Goal: Task Accomplishment & Management: Complete application form

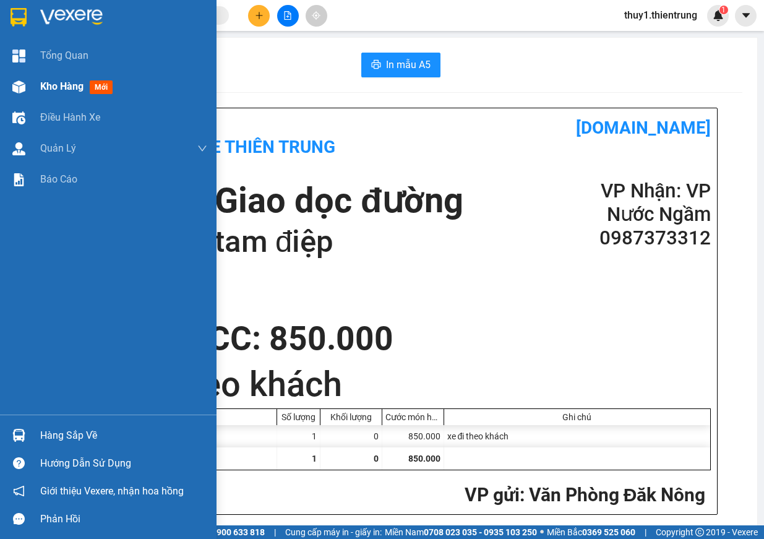
click at [20, 82] on img at bounding box center [18, 86] width 13 height 13
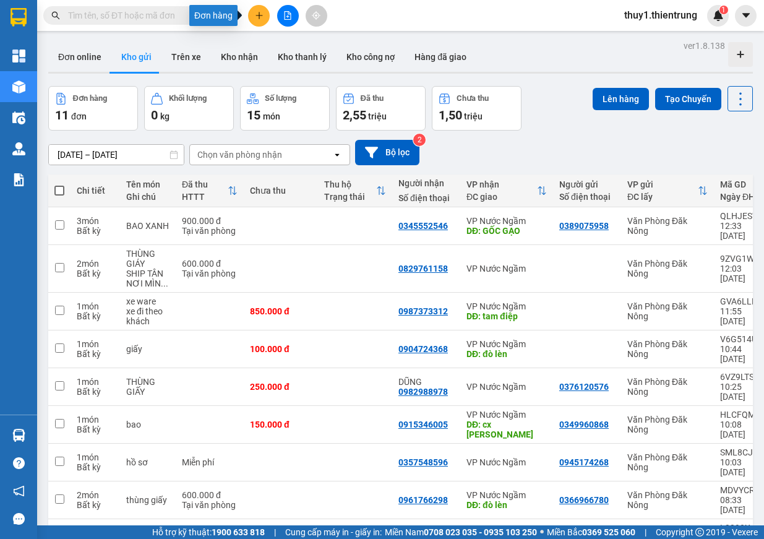
click at [267, 17] on button at bounding box center [259, 16] width 22 height 22
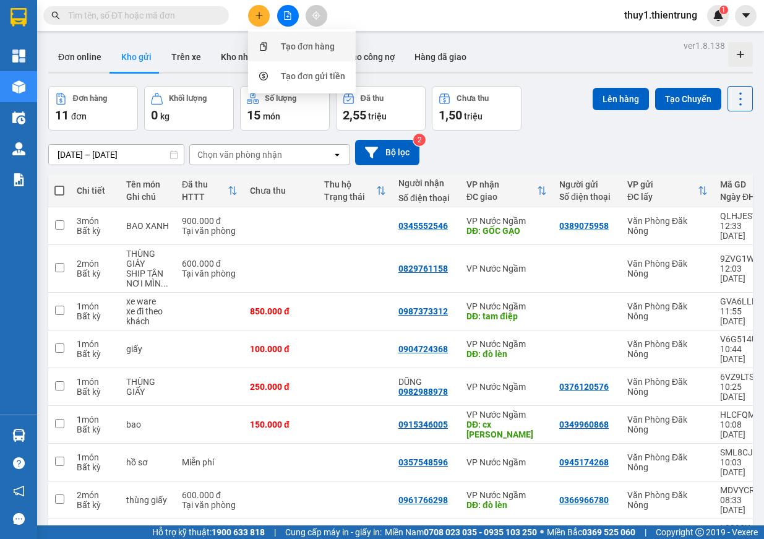
click at [299, 48] on div "Tạo đơn hàng" at bounding box center [308, 47] width 54 height 14
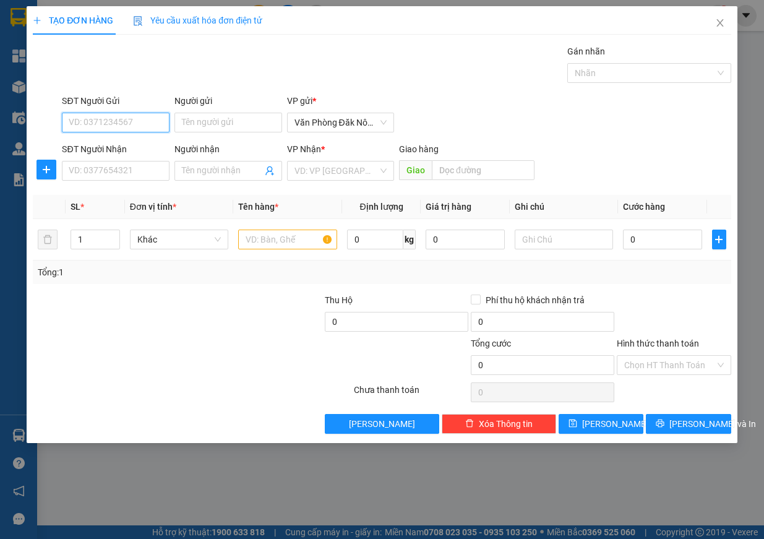
click at [125, 119] on input "SĐT Người Gửi" at bounding box center [116, 123] width 108 height 20
type input "0977874246"
click at [98, 177] on input "SĐT Người Nhận" at bounding box center [116, 171] width 108 height 20
type input "0349737808"
click at [336, 163] on input "search" at bounding box center [336, 170] width 84 height 19
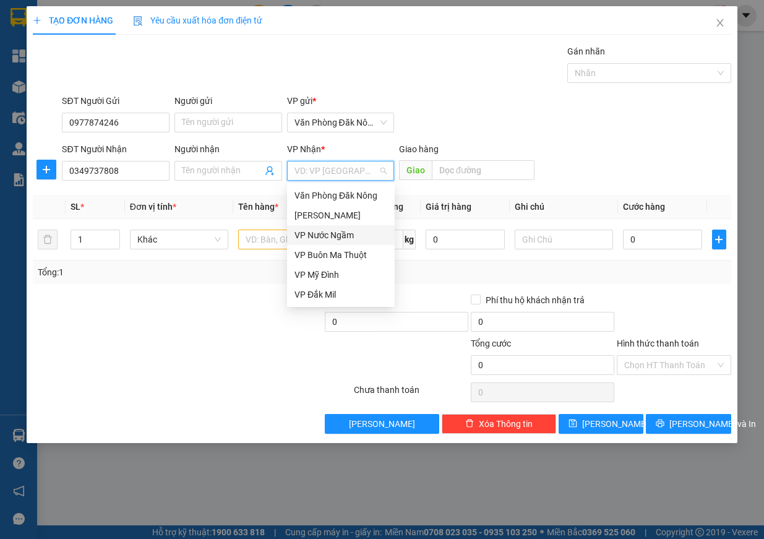
click at [340, 233] on div "VP Nước Ngầm" at bounding box center [340, 235] width 93 height 14
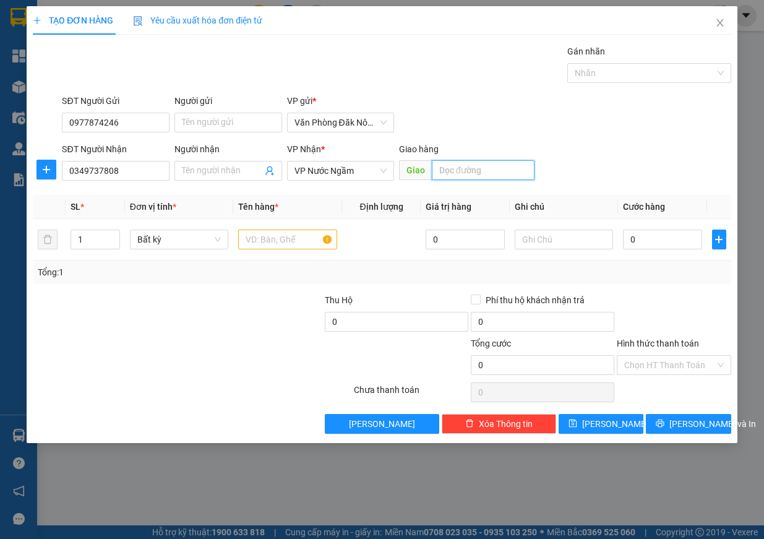
click at [471, 171] on input "text" at bounding box center [483, 170] width 103 height 20
type input "diễn an"
click at [264, 239] on input "text" at bounding box center [287, 239] width 99 height 20
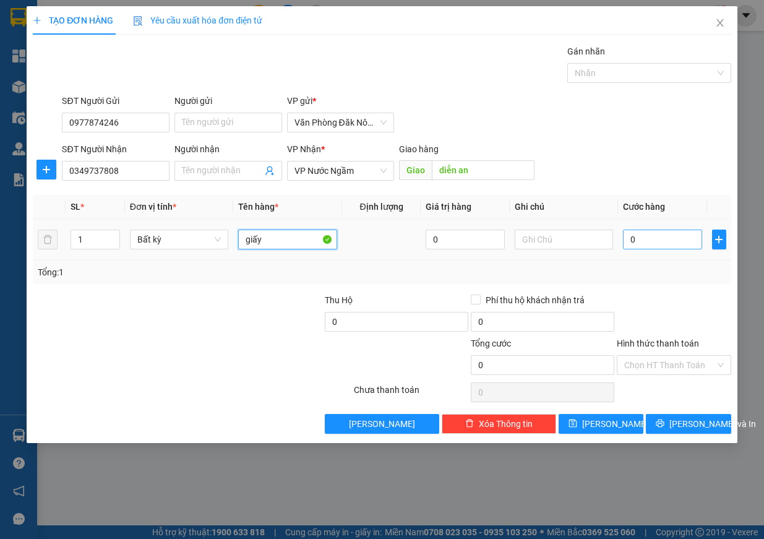
type input "giấy"
type input "1"
type input "10"
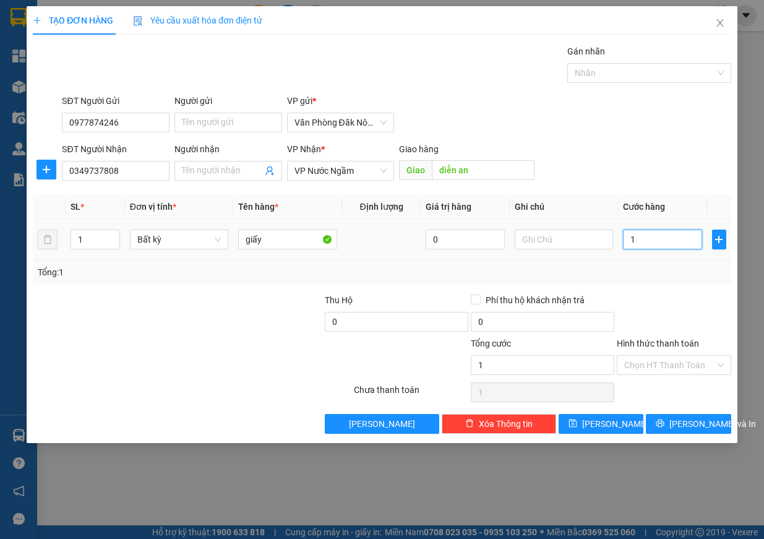
type input "10"
type input "100"
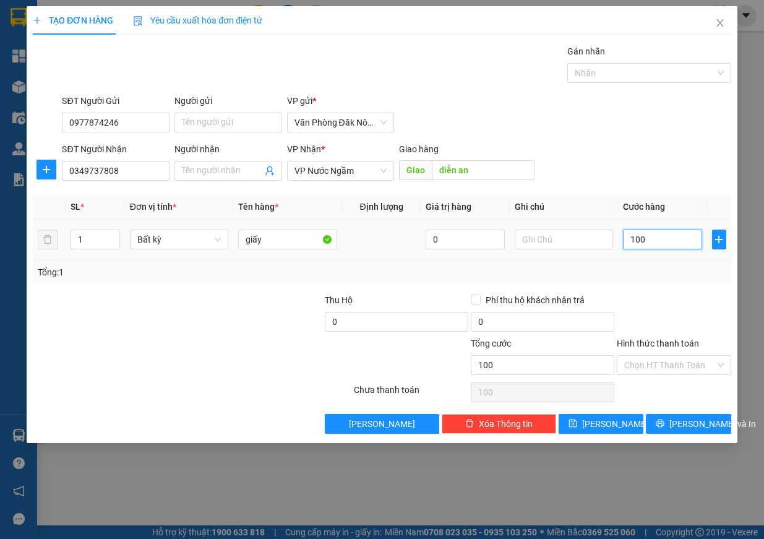
type input "1.000"
type input "10.000"
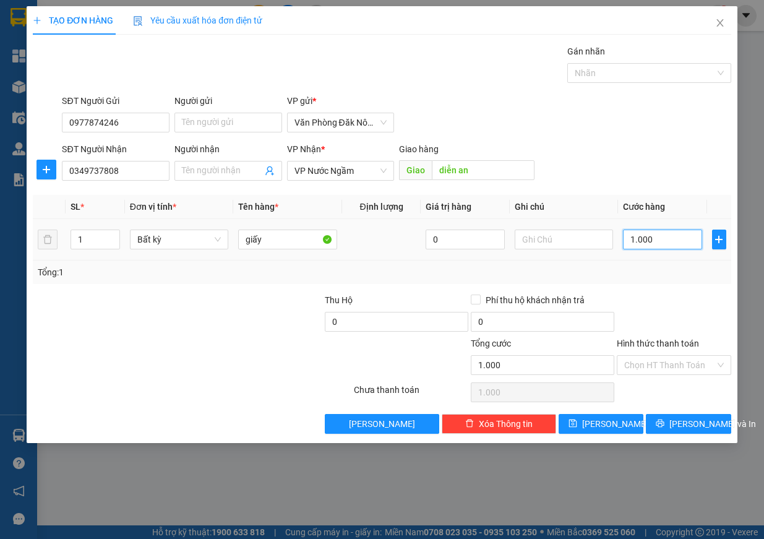
type input "10.000"
type input "100.000"
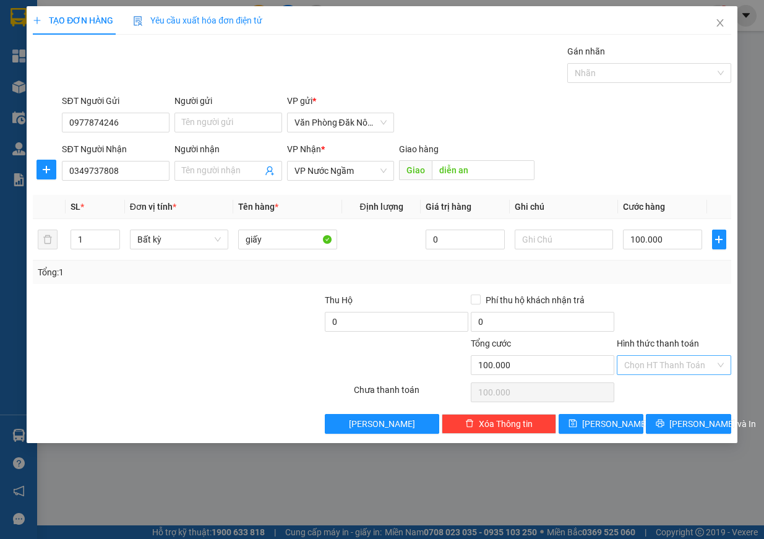
click at [677, 364] on input "Hình thức thanh toán" at bounding box center [669, 365] width 91 height 19
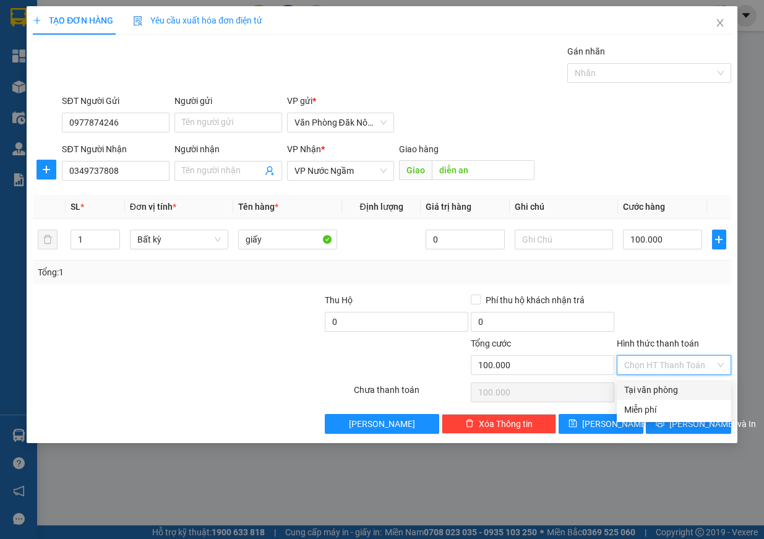
click at [677, 387] on div "Tại văn phòng" at bounding box center [674, 390] width 100 height 14
type input "0"
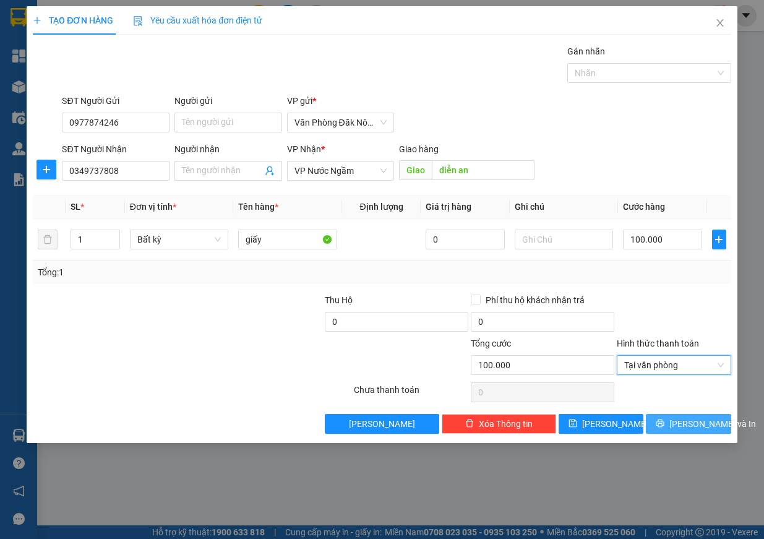
click at [710, 430] on span "[PERSON_NAME] và In" at bounding box center [712, 424] width 87 height 14
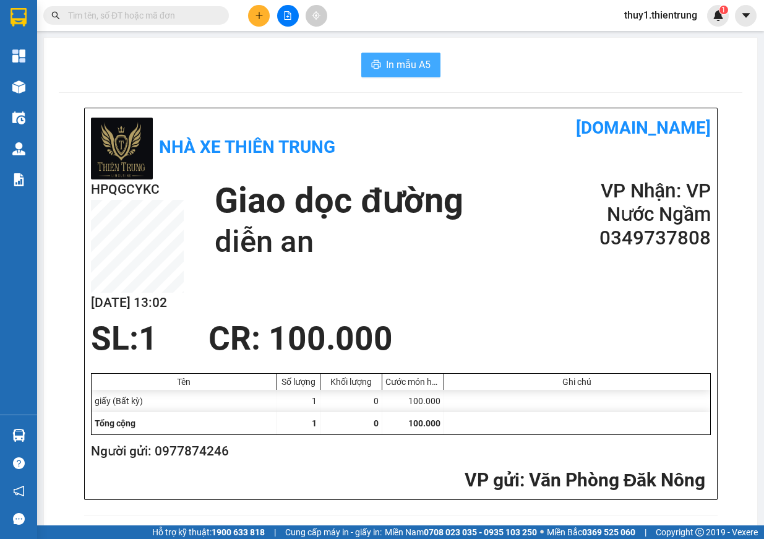
click at [424, 64] on span "In mẫu A5" at bounding box center [408, 64] width 45 height 15
click at [255, 19] on icon "plus" at bounding box center [259, 15] width 9 height 9
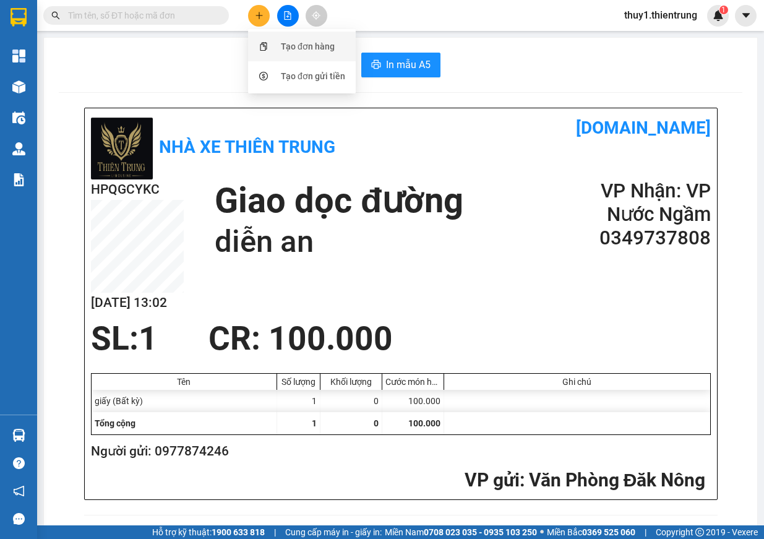
click at [282, 44] on div "Tạo đơn hàng" at bounding box center [308, 47] width 54 height 14
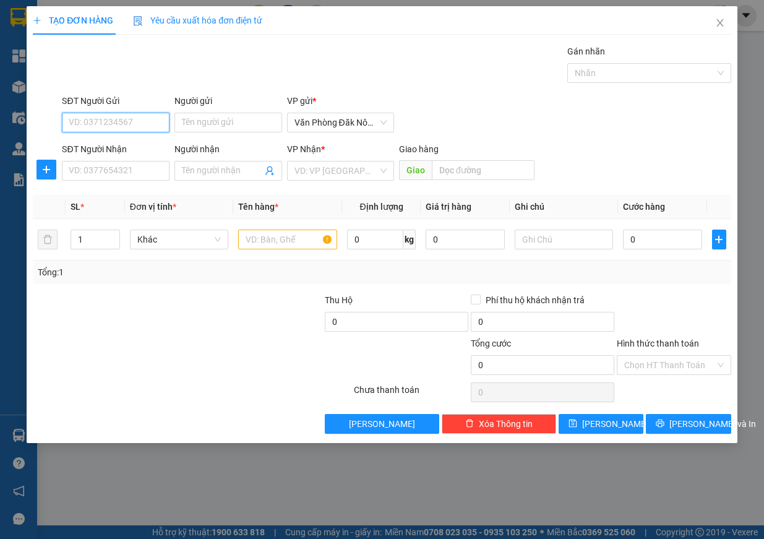
click at [118, 116] on input "SĐT Người Gửi" at bounding box center [116, 123] width 108 height 20
type input "0948913344"
click at [134, 126] on input "0948913344" at bounding box center [116, 123] width 108 height 20
click at [134, 124] on input "0948913344" at bounding box center [116, 123] width 108 height 20
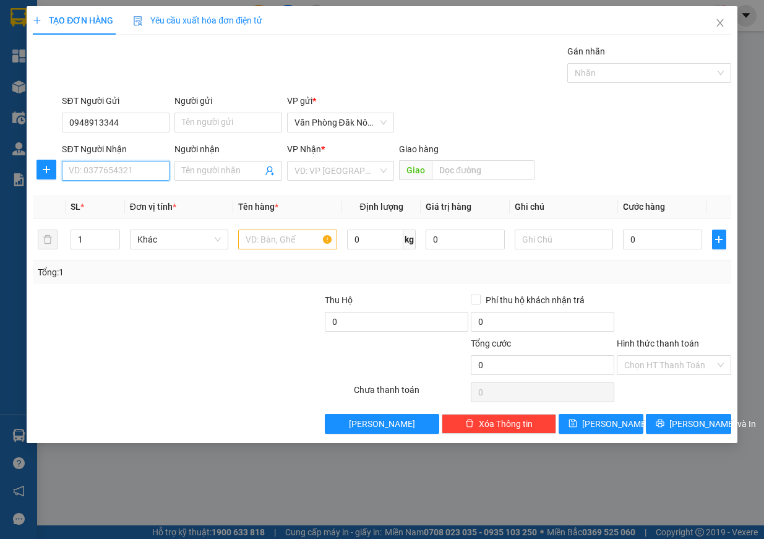
click at [127, 167] on input "SĐT Người Nhận" at bounding box center [116, 171] width 108 height 20
type input "0975693759"
click at [122, 192] on div "0975693759 - HIÊN" at bounding box center [115, 196] width 93 height 14
type input "HIÊN"
type input "300.000"
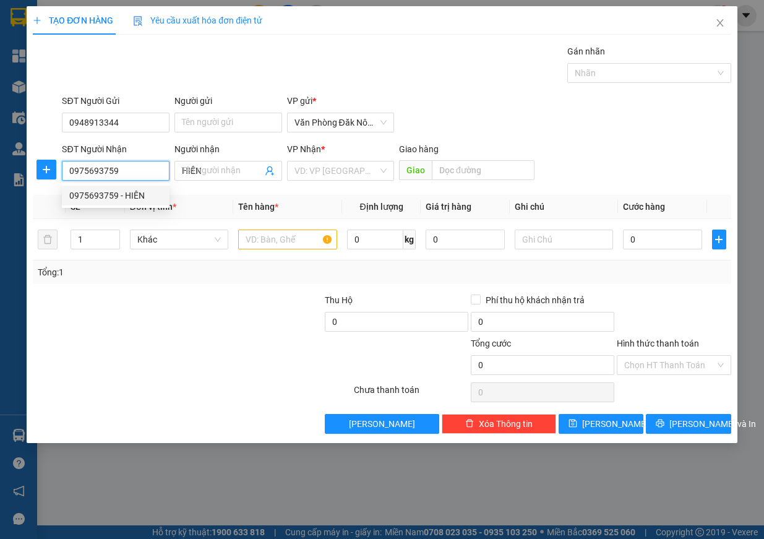
type input "300.000"
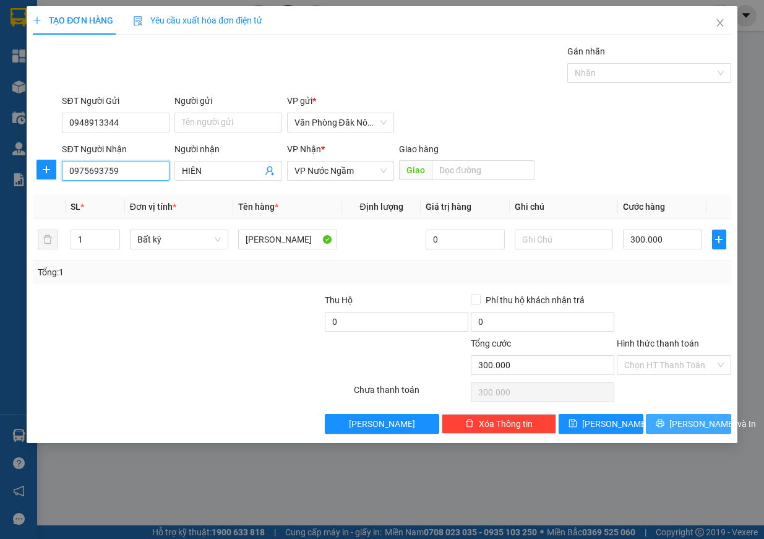
type input "0975693759"
click at [682, 424] on span "[PERSON_NAME] và In" at bounding box center [712, 424] width 87 height 14
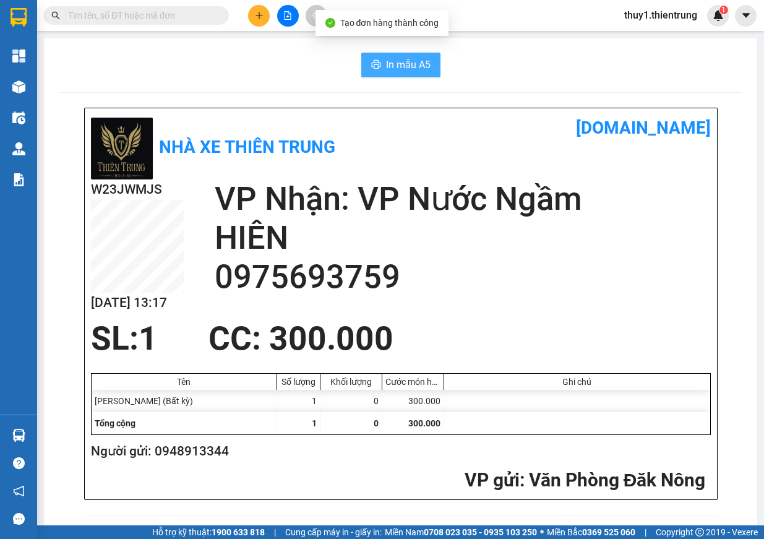
click at [403, 70] on span "In mẫu A5" at bounding box center [408, 64] width 45 height 15
click at [252, 13] on button at bounding box center [259, 16] width 22 height 22
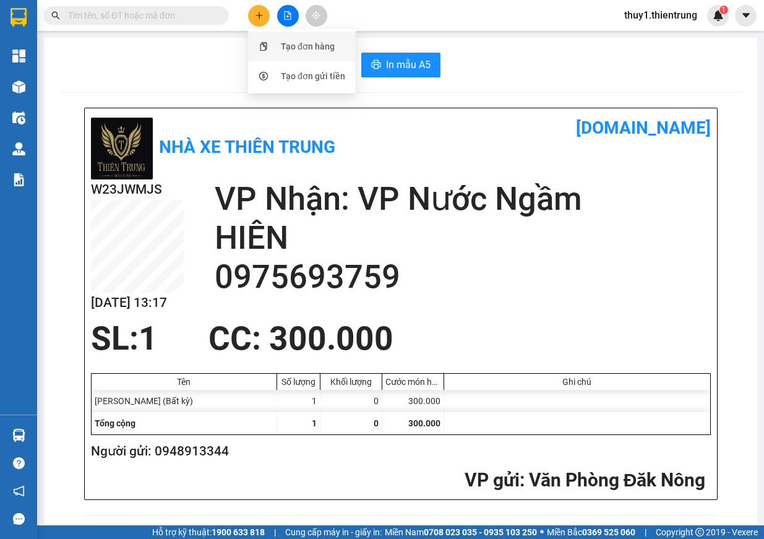
click at [295, 45] on div "Tạo đơn hàng" at bounding box center [308, 47] width 54 height 14
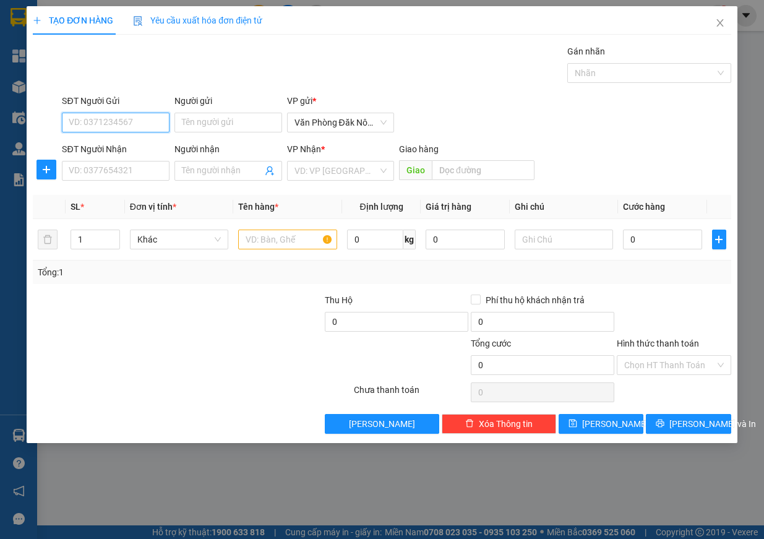
click at [114, 126] on input "SĐT Người Gửi" at bounding box center [116, 123] width 108 height 20
type input "0365256182"
click at [98, 176] on input "SĐT Người Nhận" at bounding box center [116, 171] width 108 height 20
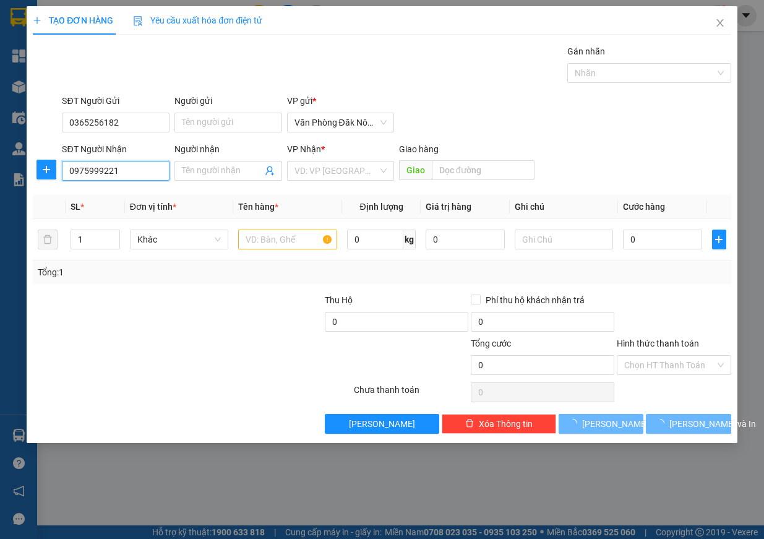
type input "0975999221"
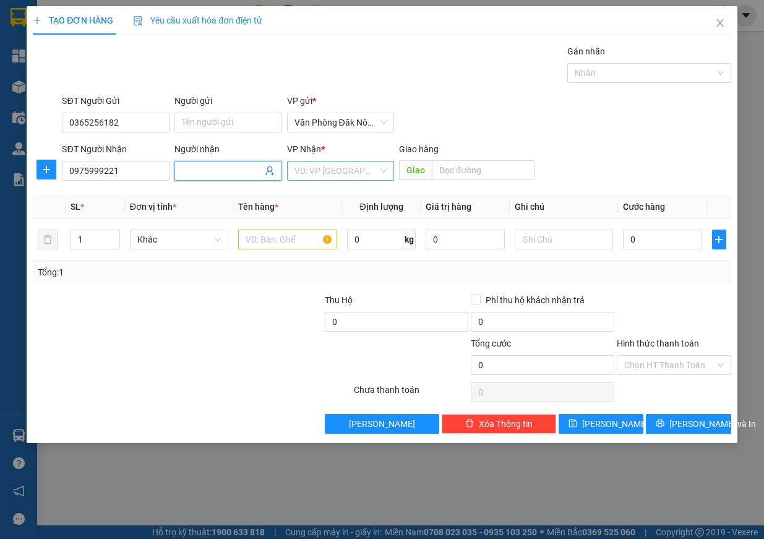
click at [367, 169] on input "search" at bounding box center [336, 170] width 84 height 19
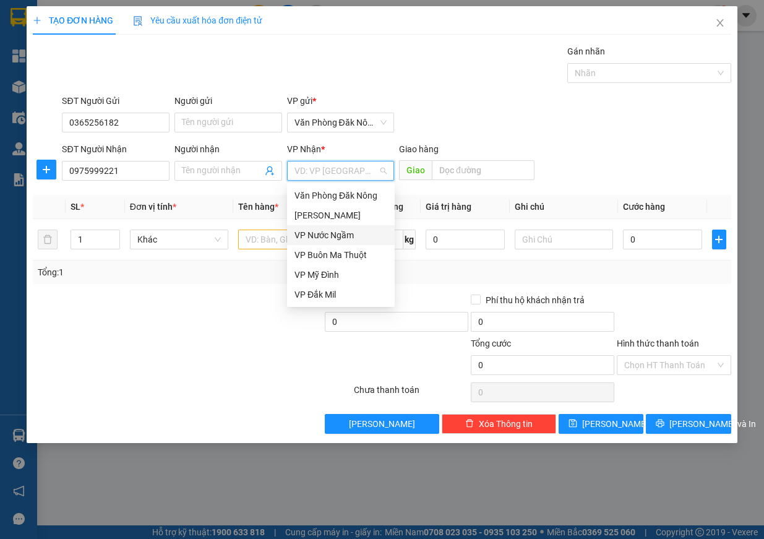
click at [354, 230] on div "VP Nước Ngầm" at bounding box center [340, 235] width 93 height 14
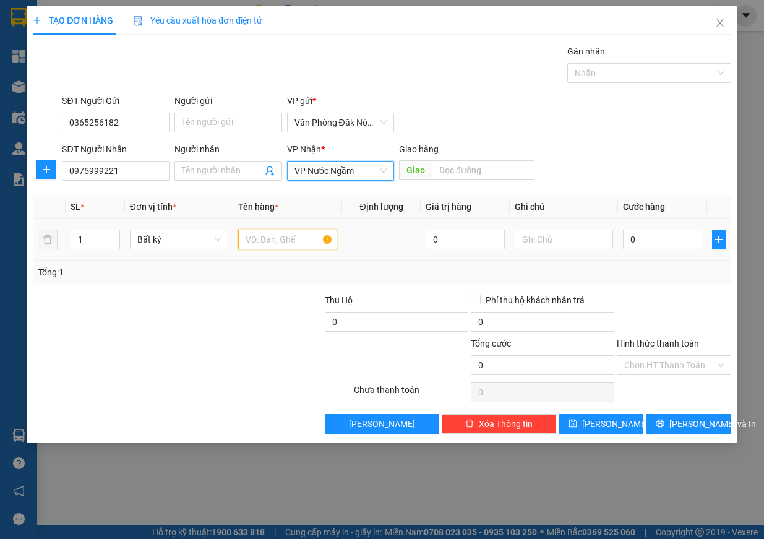
click at [273, 244] on input "text" at bounding box center [287, 239] width 99 height 20
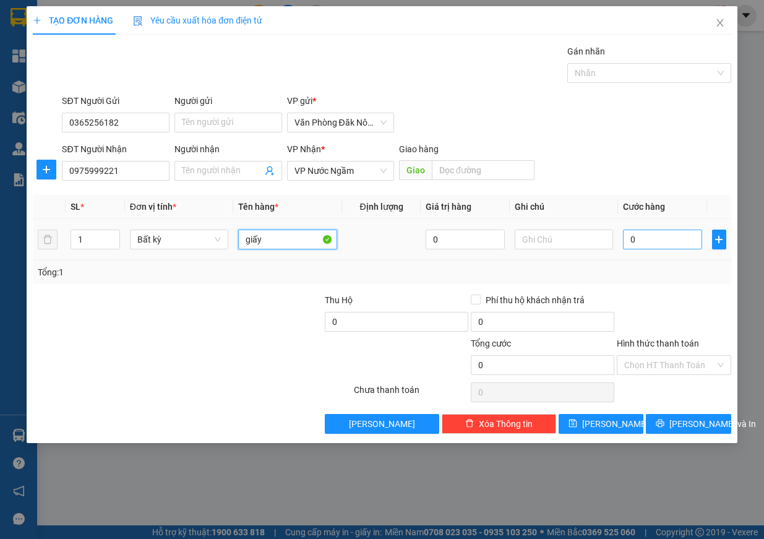
type input "giấy"
click at [664, 241] on input "0" at bounding box center [662, 239] width 79 height 20
type input "2"
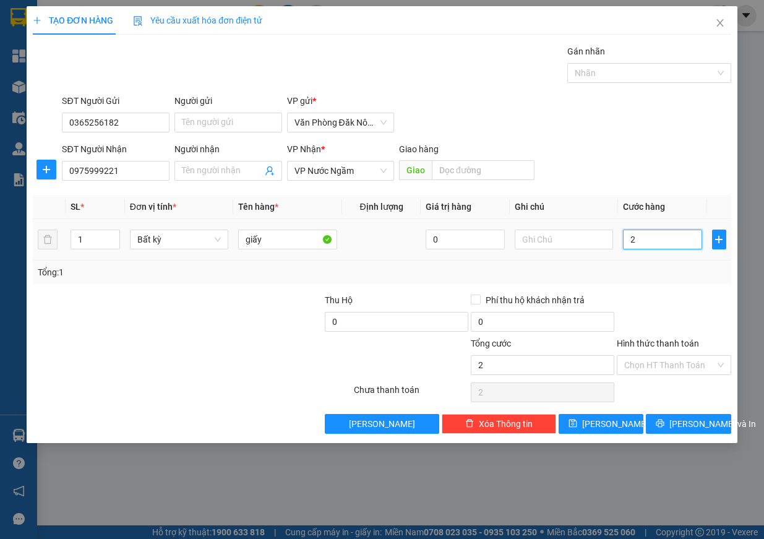
type input "25"
type input "250"
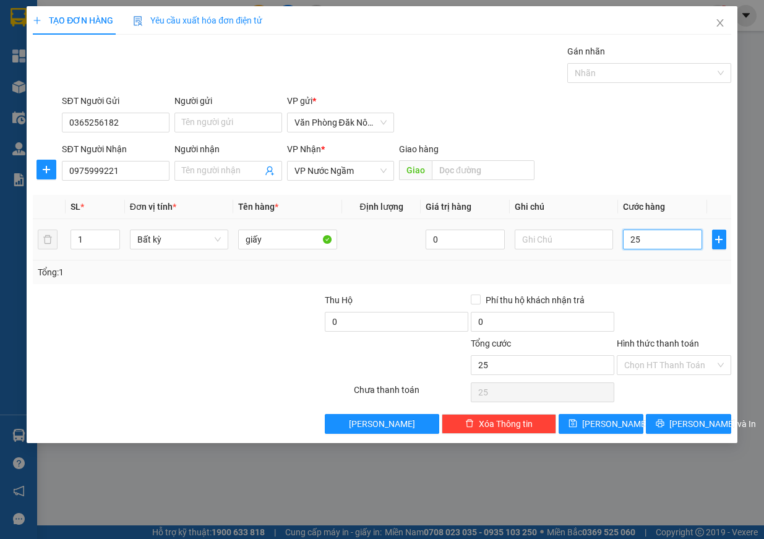
type input "250"
type input "2.500"
type input "25.000"
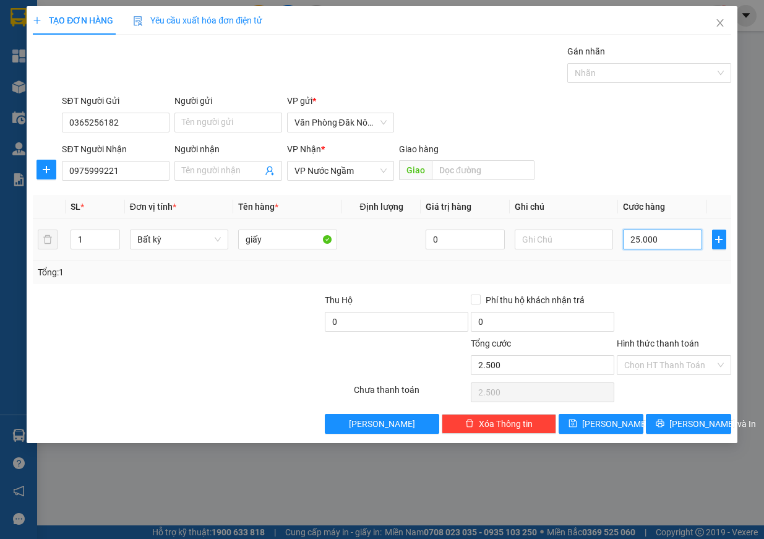
type input "25.000"
type input "250.000"
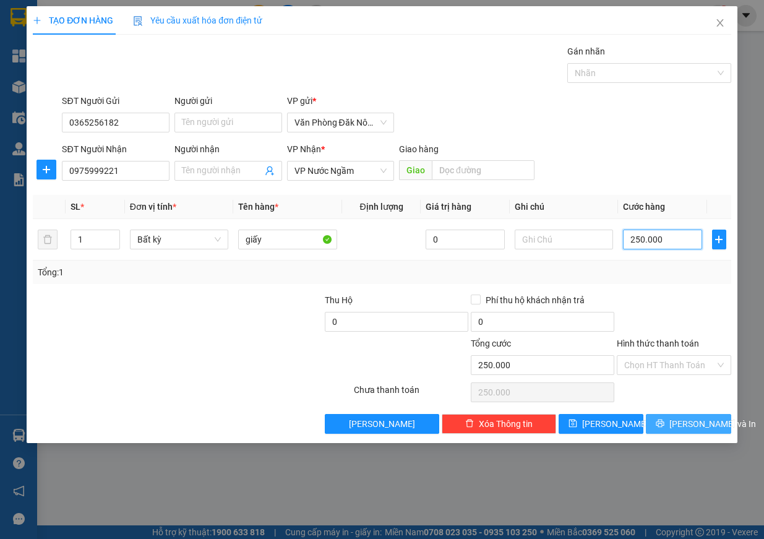
type input "250.000"
click at [693, 417] on span "[PERSON_NAME] và In" at bounding box center [712, 424] width 87 height 14
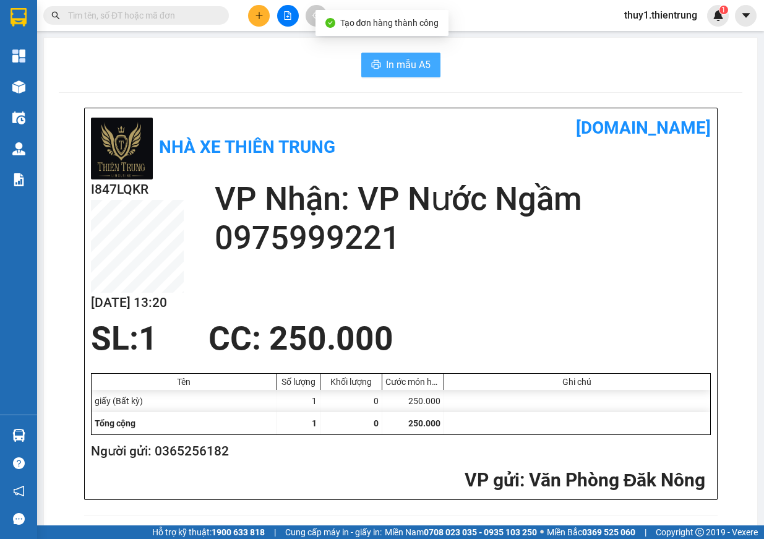
click at [411, 65] on span "In mẫu A5" at bounding box center [408, 64] width 45 height 15
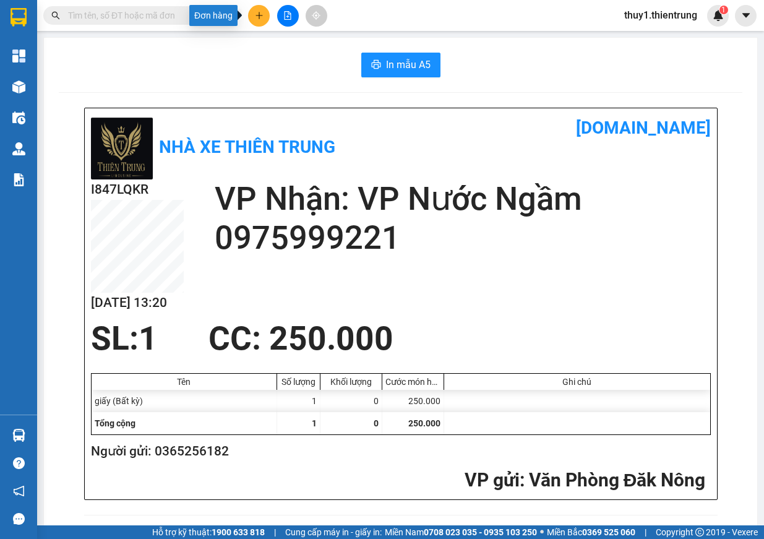
click at [260, 21] on button at bounding box center [259, 16] width 22 height 22
click at [280, 46] on div "Tạo đơn hàng" at bounding box center [301, 47] width 93 height 24
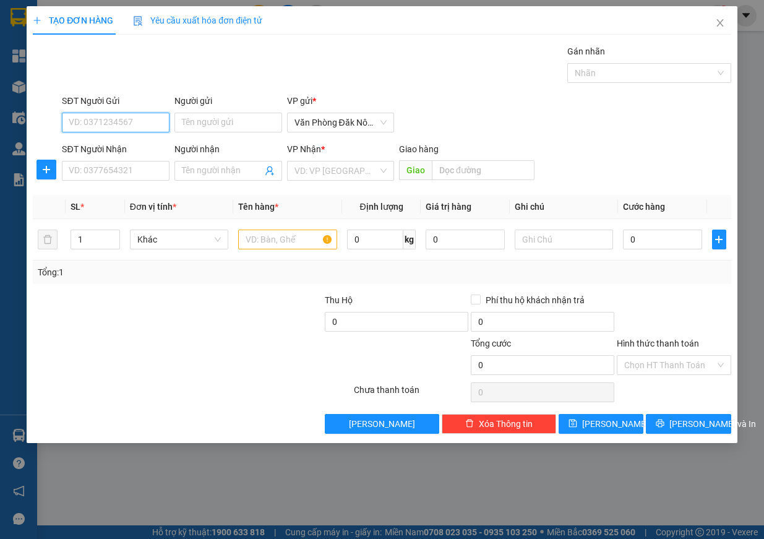
click at [130, 131] on input "SĐT Người Gửi" at bounding box center [116, 123] width 108 height 20
type input "0982557679"
click at [80, 173] on input "SĐT Người Nhận" at bounding box center [116, 171] width 108 height 20
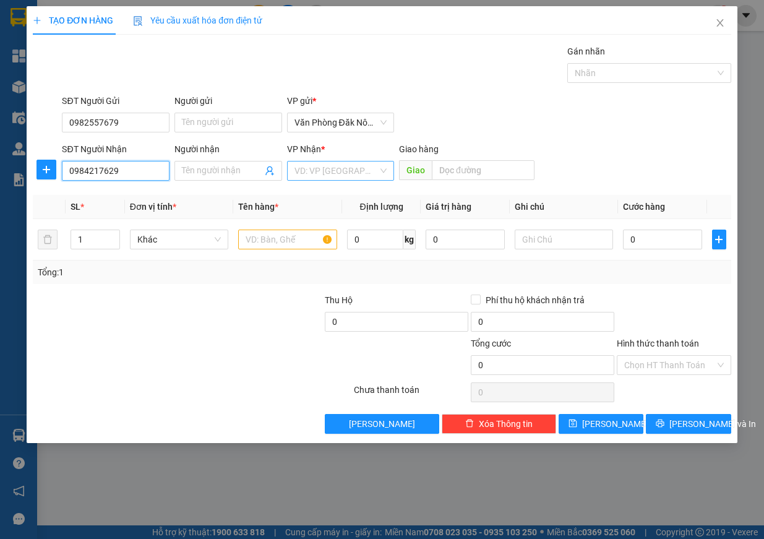
type input "0984217629"
click at [351, 164] on input "search" at bounding box center [336, 170] width 84 height 19
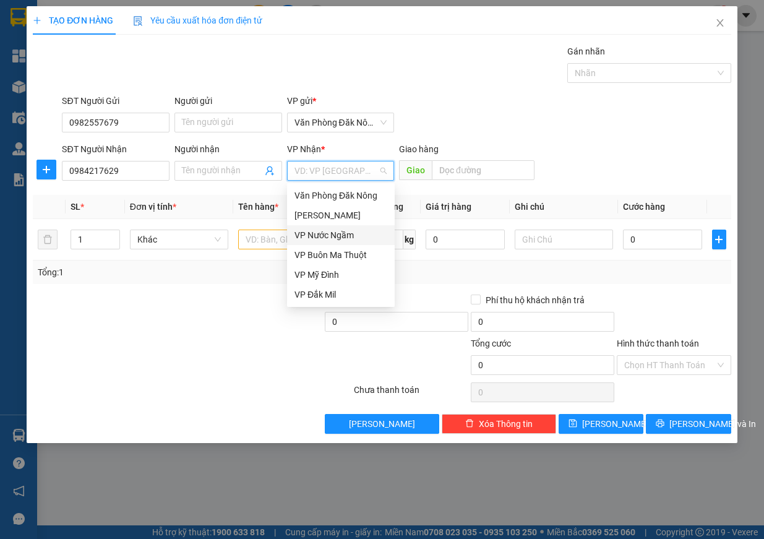
click at [353, 234] on div "VP Nước Ngầm" at bounding box center [340, 235] width 93 height 14
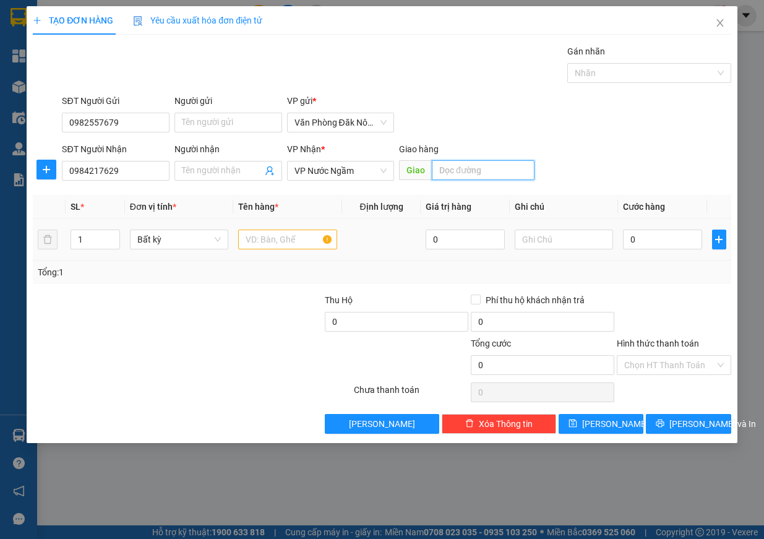
click at [502, 174] on input "text" at bounding box center [483, 170] width 103 height 20
type input "ký anh"
drag, startPoint x: 95, startPoint y: 242, endPoint x: 62, endPoint y: 234, distance: 33.9
click at [62, 234] on tr "1 Bất kỳ 0 0" at bounding box center [382, 239] width 698 height 41
type input "2"
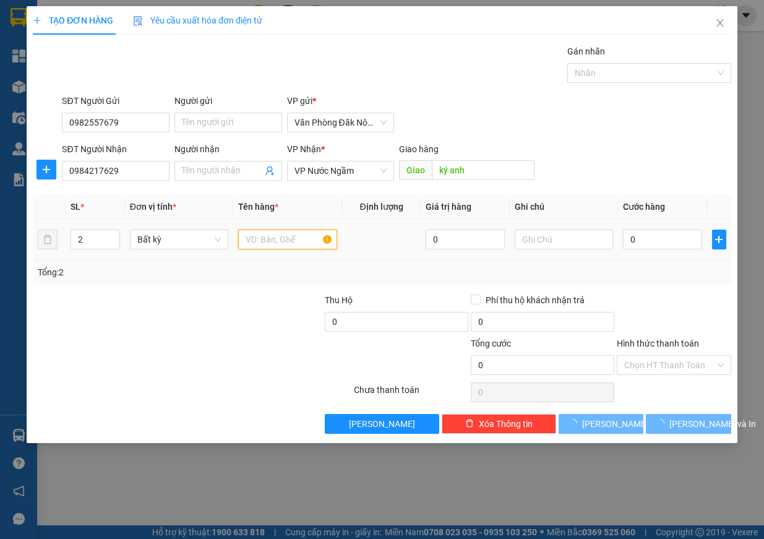
click at [302, 236] on input "text" at bounding box center [287, 239] width 99 height 20
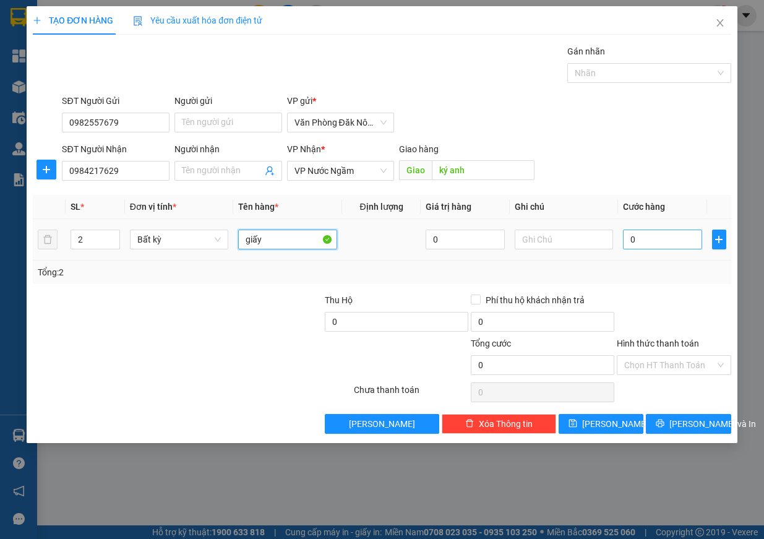
type input "giấy"
click at [656, 239] on input "0" at bounding box center [662, 239] width 79 height 20
type input "4"
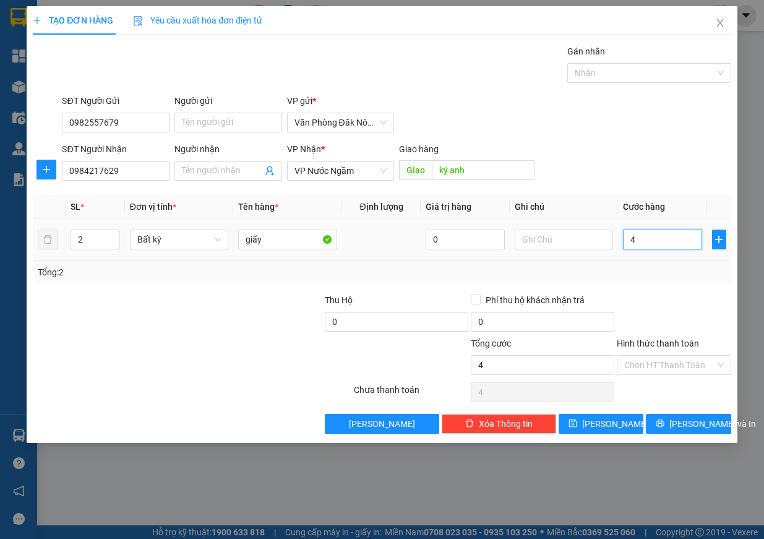
type input "45"
type input "450"
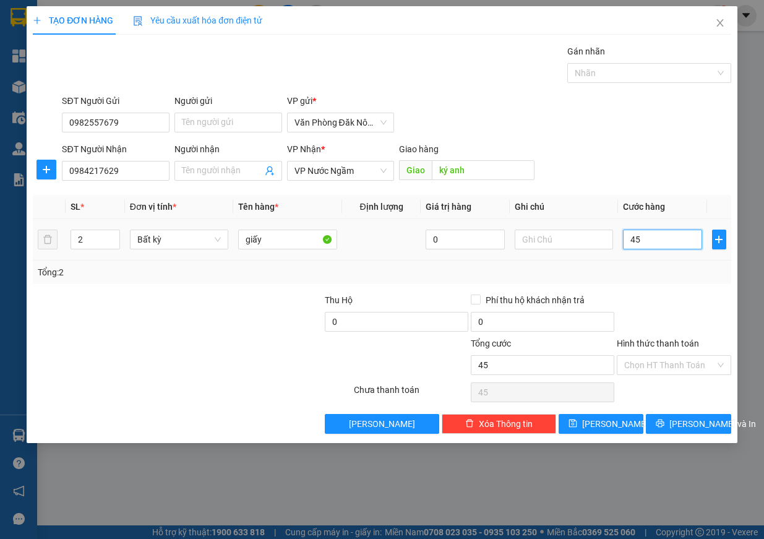
type input "450"
type input "4.500"
type input "45.000"
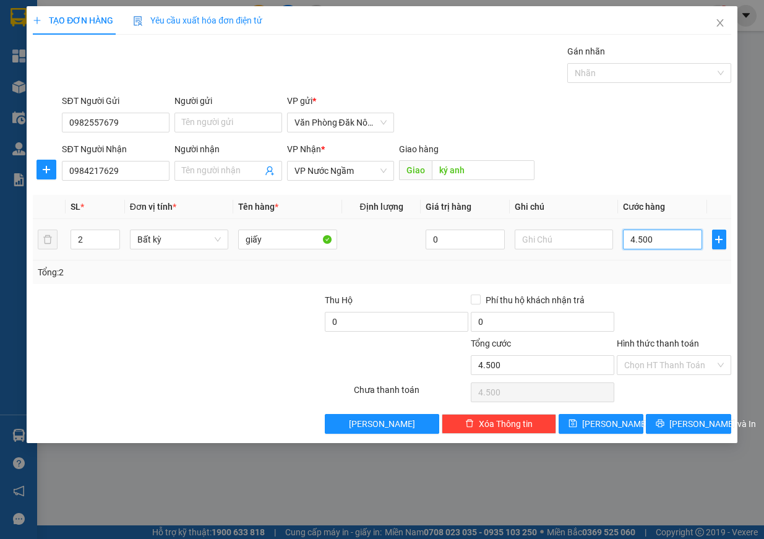
type input "45.000"
type input "450.000"
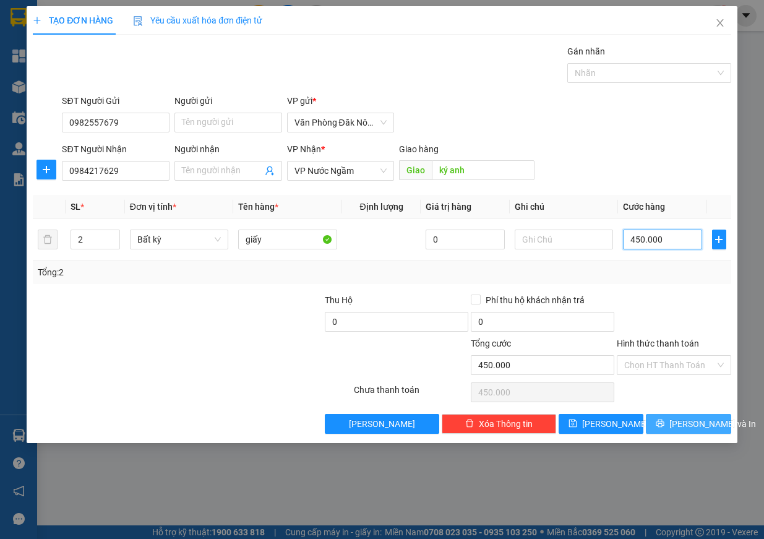
type input "450.000"
click at [663, 431] on button "[PERSON_NAME] và In" at bounding box center [688, 424] width 85 height 20
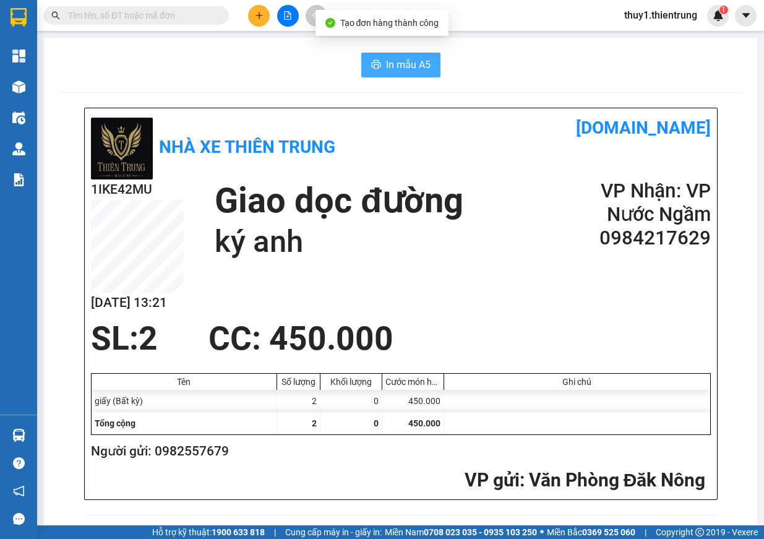
click at [410, 66] on span "In mẫu A5" at bounding box center [408, 64] width 45 height 15
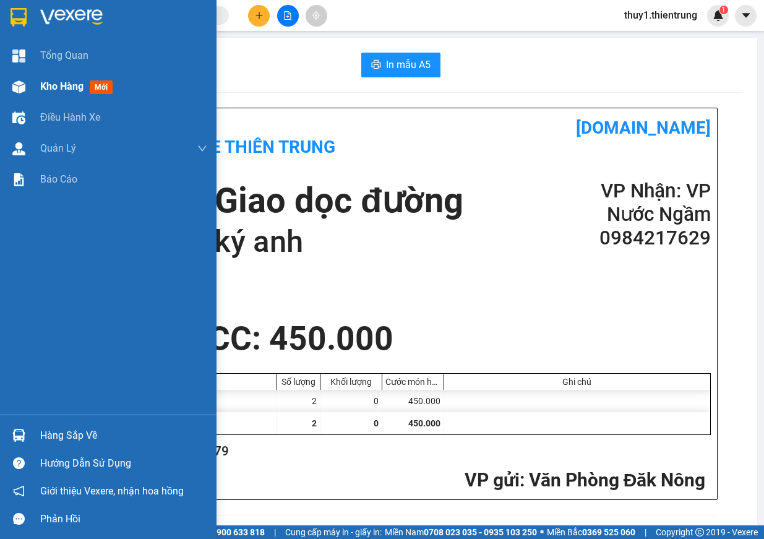
click at [24, 86] on img at bounding box center [18, 86] width 13 height 13
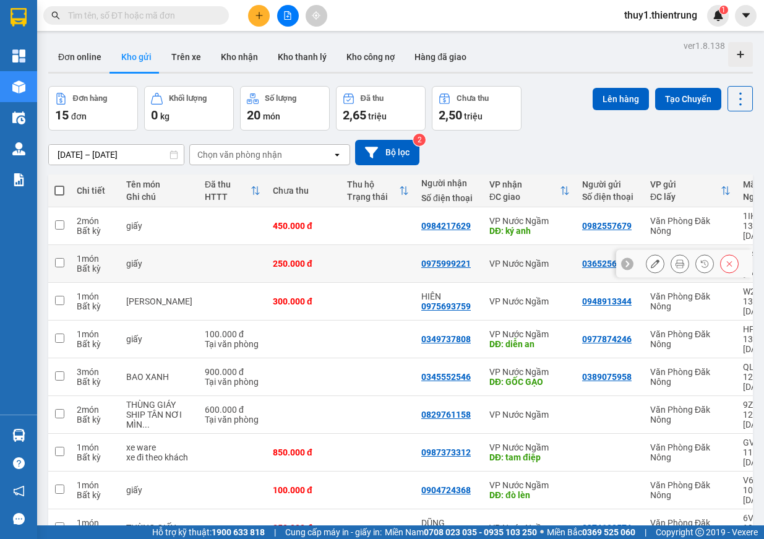
click at [677, 253] on button at bounding box center [679, 264] width 17 height 22
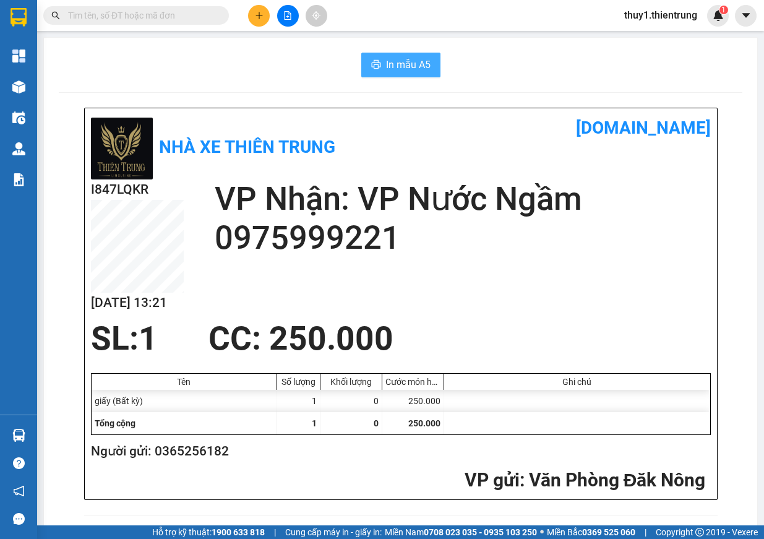
click at [418, 54] on button "In mẫu A5" at bounding box center [400, 65] width 79 height 25
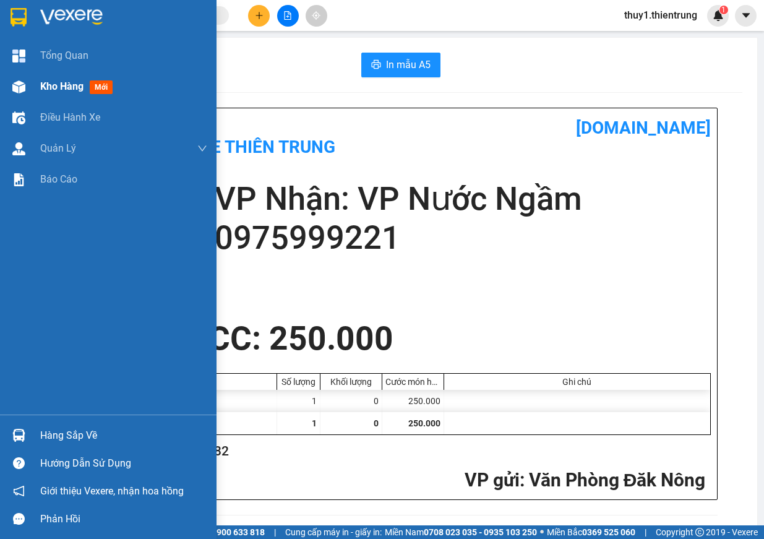
click at [17, 86] on img at bounding box center [18, 86] width 13 height 13
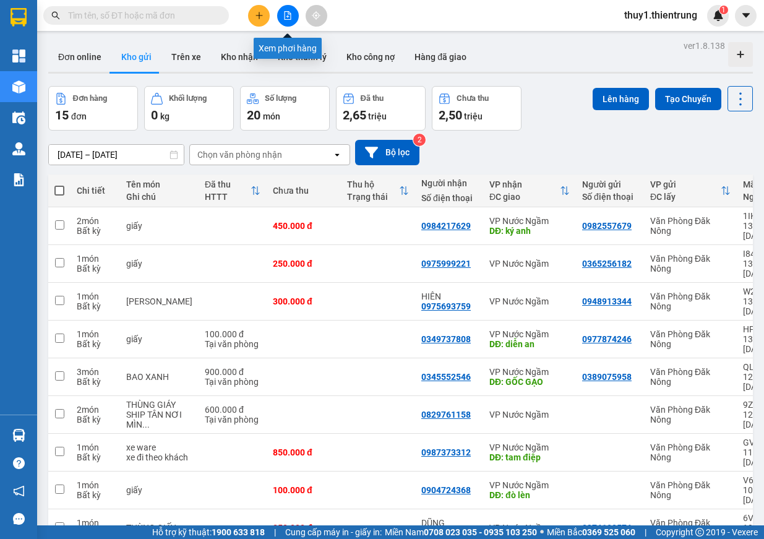
click at [284, 13] on icon "file-add" at bounding box center [287, 15] width 9 height 9
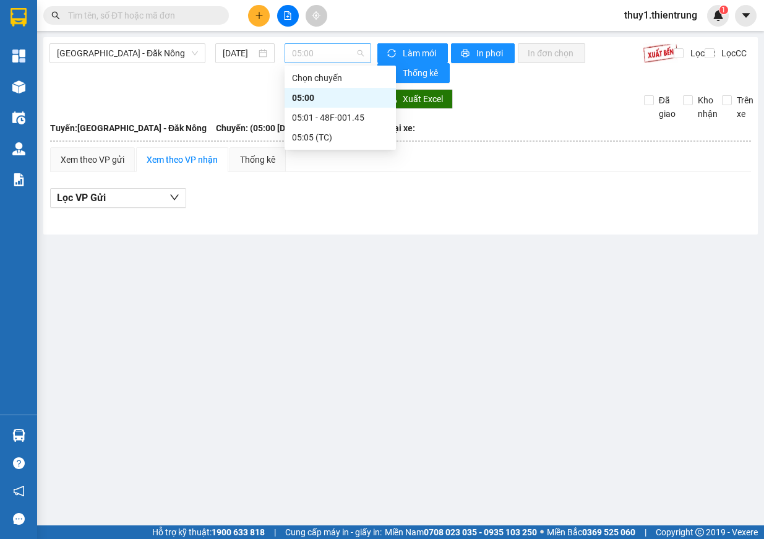
click at [324, 48] on span "05:00" at bounding box center [328, 53] width 72 height 19
click at [348, 113] on div "05:01 - 48F-001.45" at bounding box center [340, 118] width 96 height 14
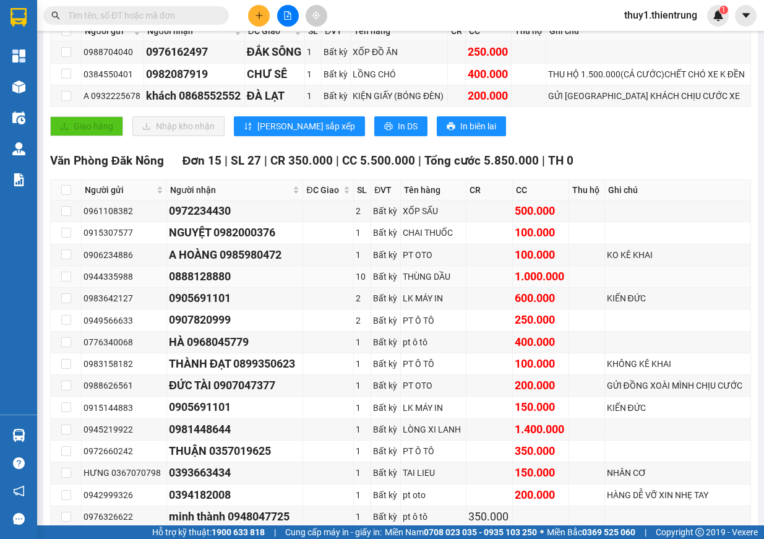
scroll to position [309, 0]
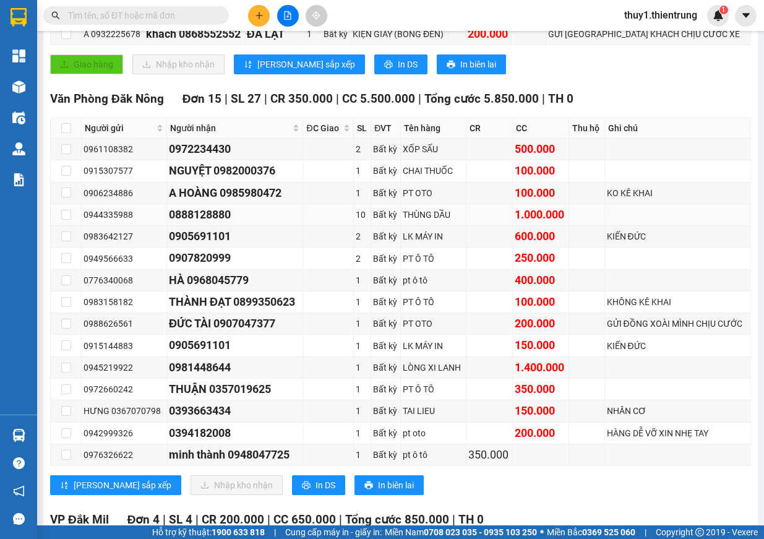
click at [416, 215] on div "THÙNG DẦU" at bounding box center [433, 215] width 61 height 14
click at [640, 299] on div "KHÔNG KÊ KHAI" at bounding box center [678, 302] width 142 height 14
drag, startPoint x: 633, startPoint y: 331, endPoint x: 627, endPoint y: 343, distance: 14.1
click at [633, 333] on td "GỬI ĐỒNG XOÀI MÌNH CHỊU CƯỚC" at bounding box center [678, 324] width 146 height 22
click at [625, 352] on div "KIẾN ĐỨC" at bounding box center [678, 346] width 142 height 14
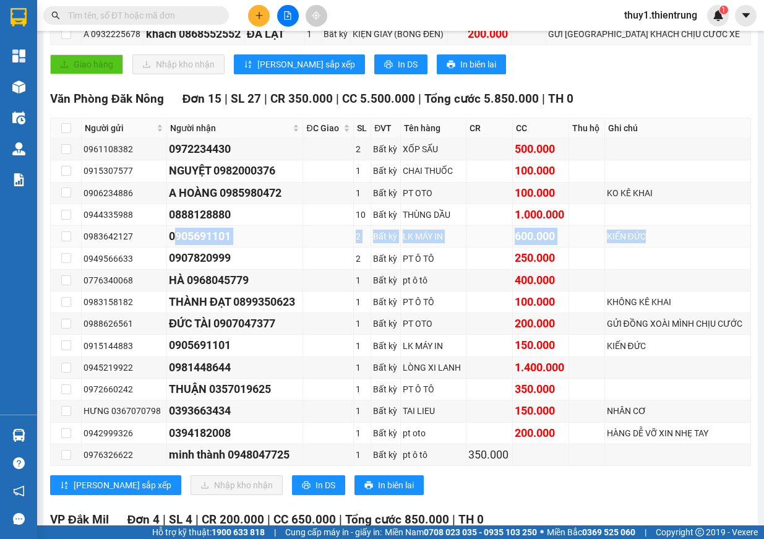
drag, startPoint x: 165, startPoint y: 233, endPoint x: 664, endPoint y: 234, distance: 498.5
click at [664, 234] on tr "0983642127 0905691101 2 Bất kỳ LK MÁY IN 600.000 KIẾN ĐỨC" at bounding box center [401, 237] width 700 height 22
copy tr "0905691101 2 Bất kỳ LK MÁY IN 600.000 [GEOGRAPHIC_DATA]"
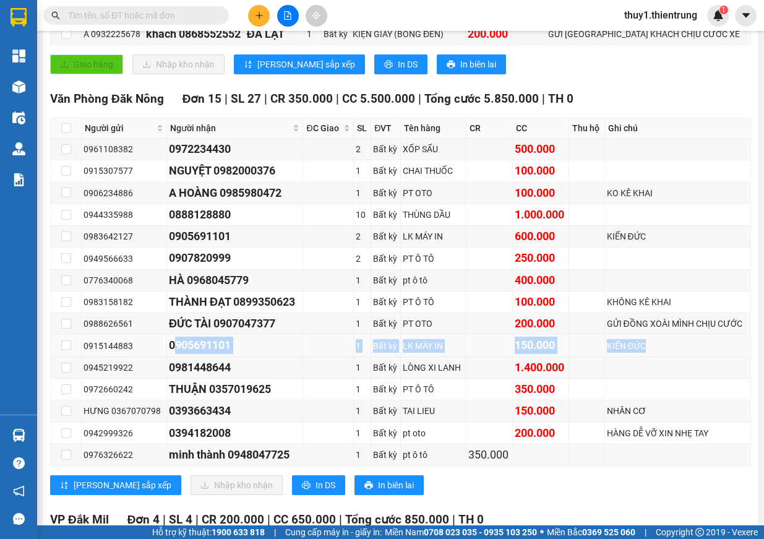
drag, startPoint x: 164, startPoint y: 345, endPoint x: 654, endPoint y: 348, distance: 490.5
click at [654, 348] on tr "0915144883 0905691101 1 Bất kỳ LK MÁY IN 150.000 KIẾN ĐỨC" at bounding box center [401, 346] width 700 height 22
copy tr "0905691101 1 Bất kỳ LK MÁY IN 150.000 [GEOGRAPHIC_DATA]"
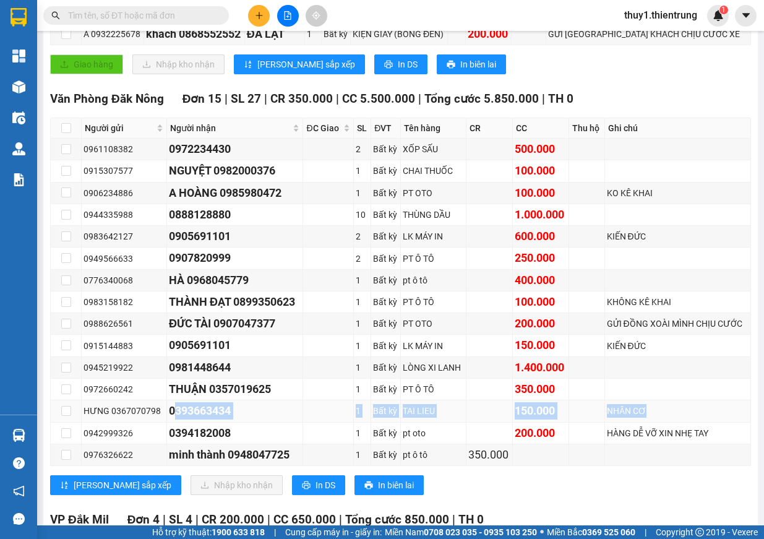
drag, startPoint x: 165, startPoint y: 412, endPoint x: 680, endPoint y: 402, distance: 515.3
click at [680, 402] on tr "HƯNG 0367070798 0393663434 1 Bất kỳ TAI LIEU 150.000 NHÂN CƠ" at bounding box center [401, 411] width 700 height 22
copy tr "0393663434 1 Bất kỳ TAI LIEU 150.000 NHÂN CƠ"
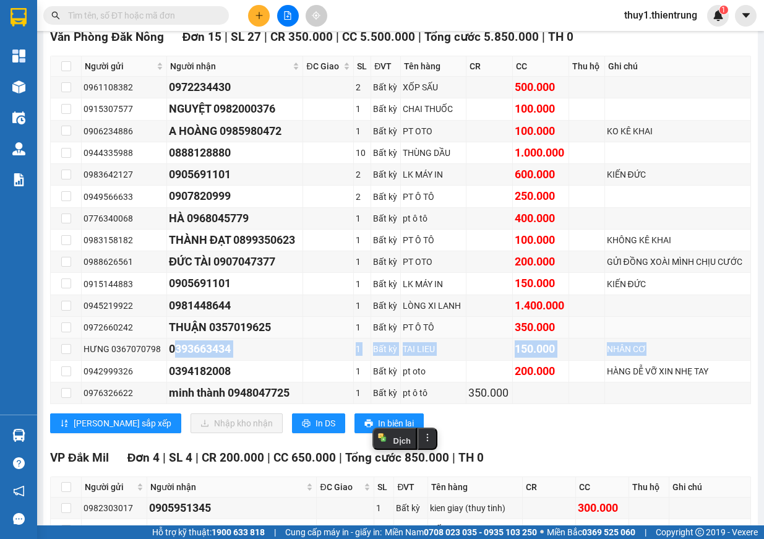
scroll to position [495, 0]
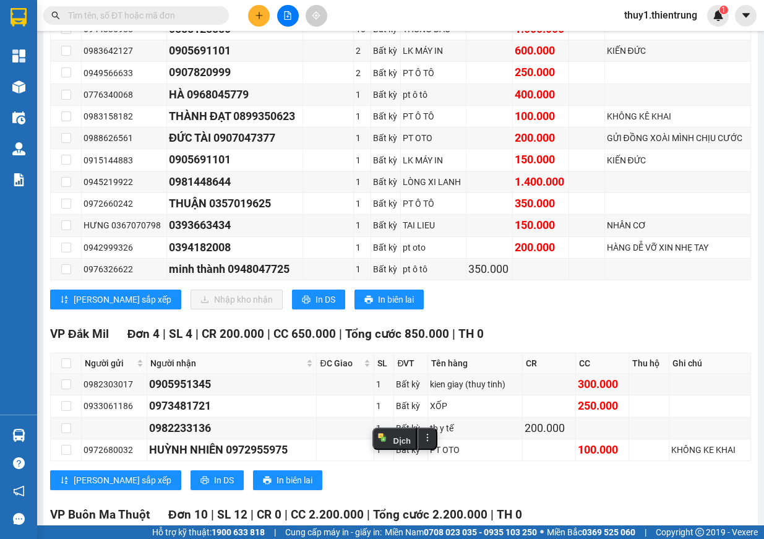
click at [583, 302] on div "[PERSON_NAME] sắp xếp Nhập kho nhận In DS In biên lai" at bounding box center [400, 299] width 701 height 20
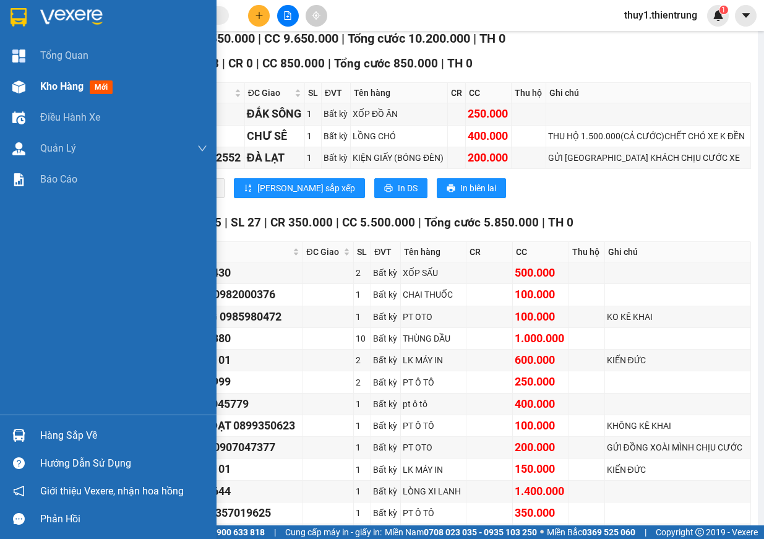
click at [17, 72] on div "Kho hàng mới" at bounding box center [108, 86] width 216 height 31
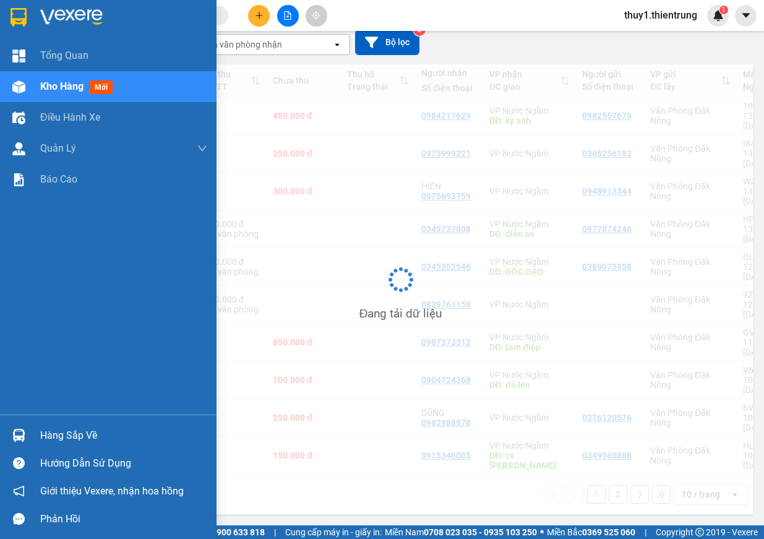
scroll to position [57, 0]
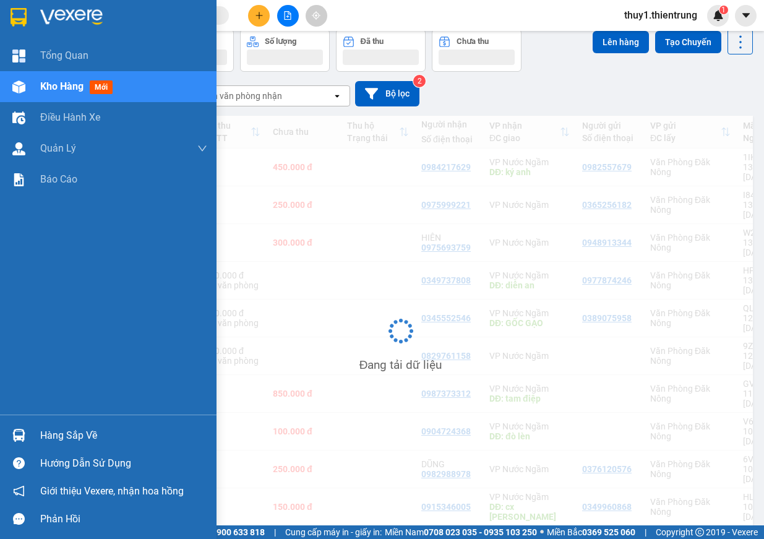
click at [17, 85] on img at bounding box center [18, 86] width 13 height 13
